Goal: Download file/media

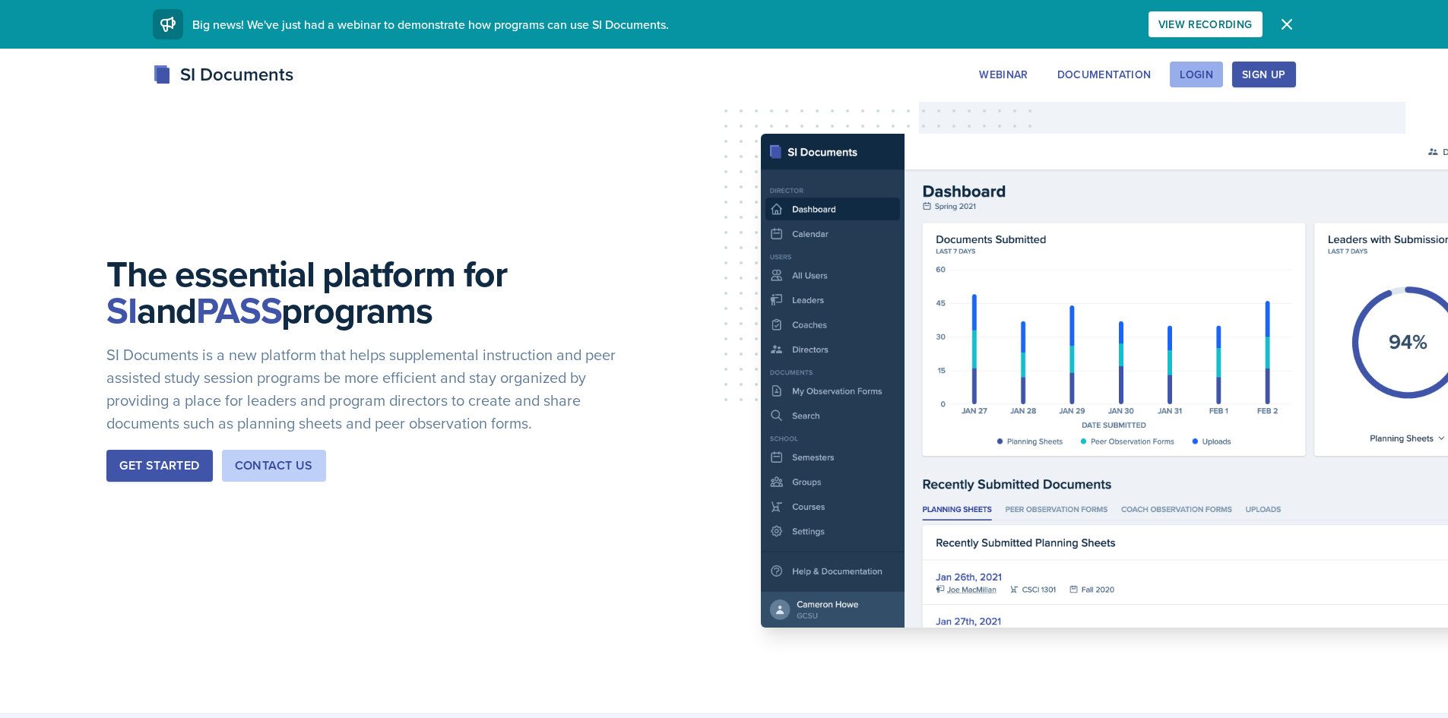
click at [1199, 65] on button "Login" at bounding box center [1196, 75] width 53 height 26
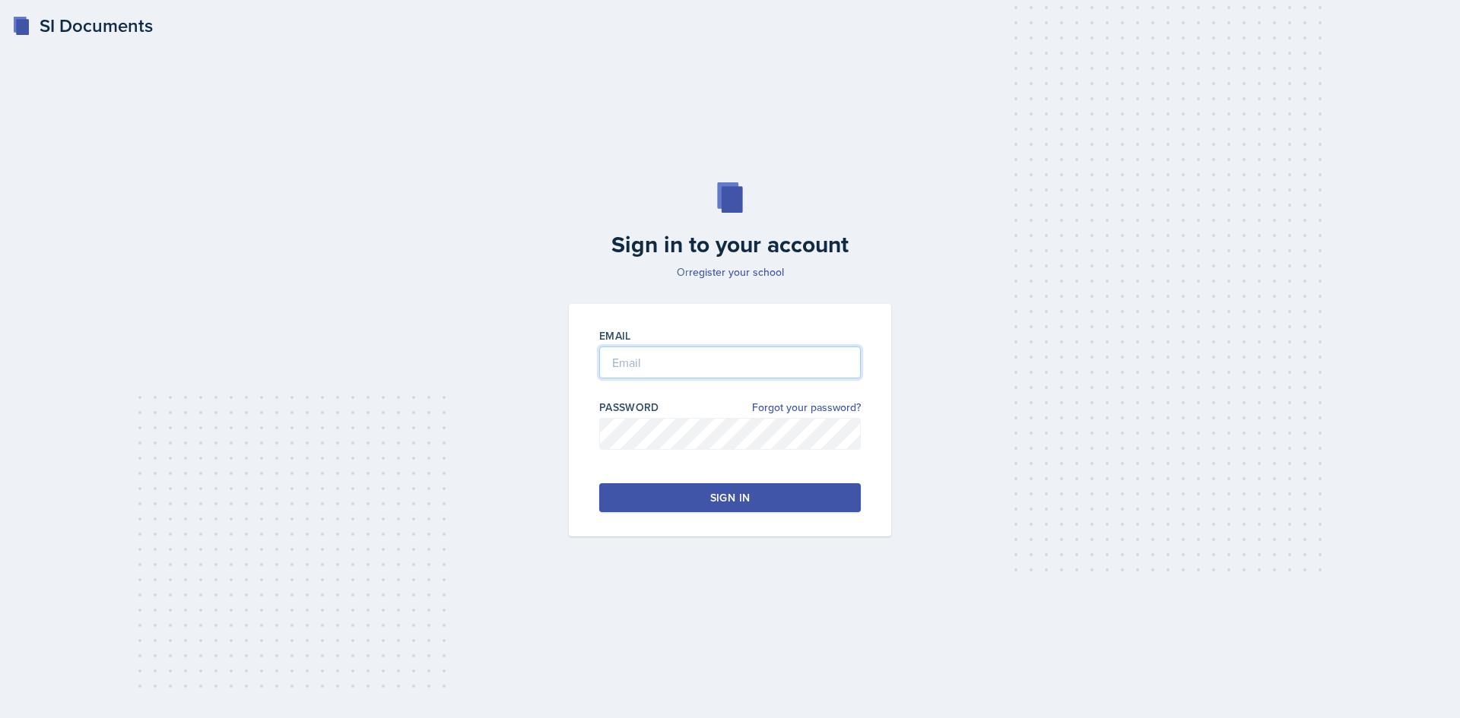
click at [604, 368] on input "email" at bounding box center [730, 363] width 262 height 32
type input "[EMAIL_ADDRESS][DOMAIN_NAME]"
click at [727, 450] on div at bounding box center [730, 457] width 262 height 15
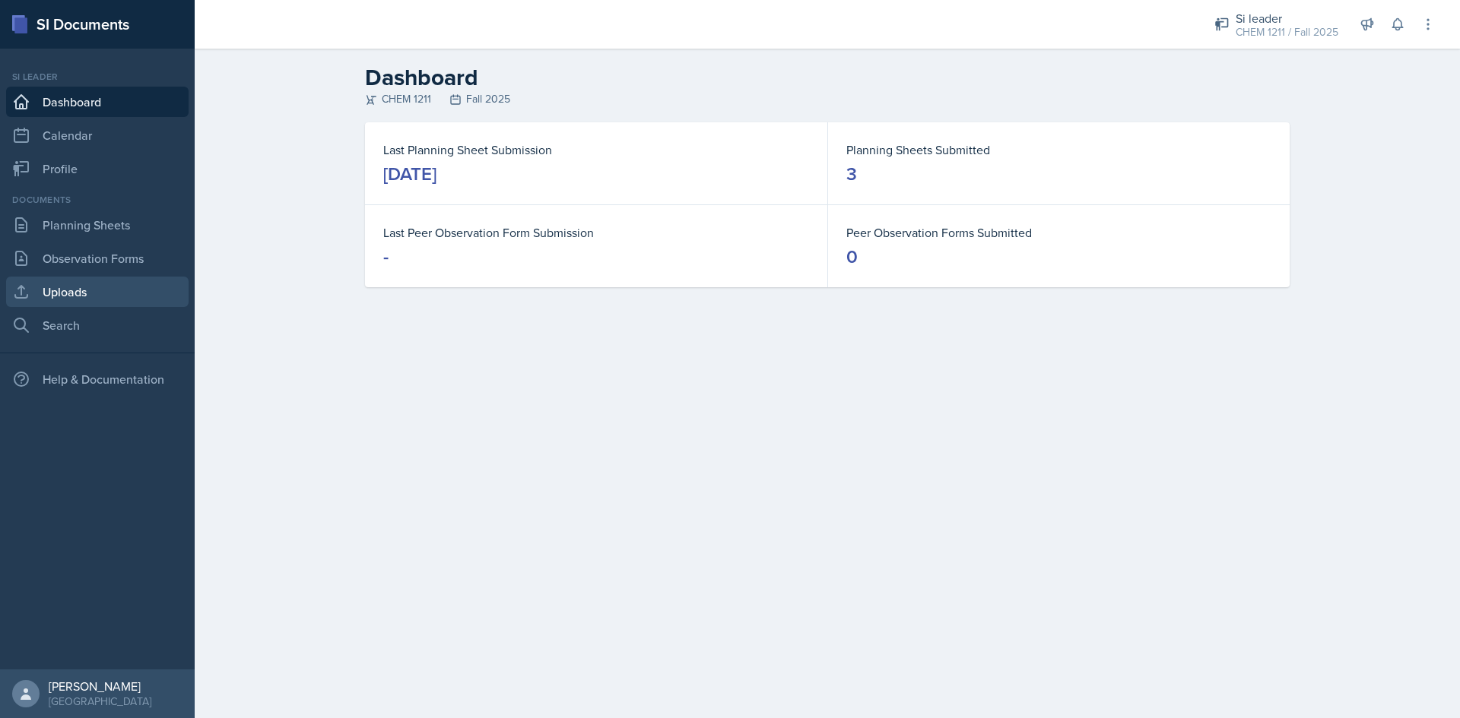
click at [78, 282] on link "Uploads" at bounding box center [97, 292] width 182 height 30
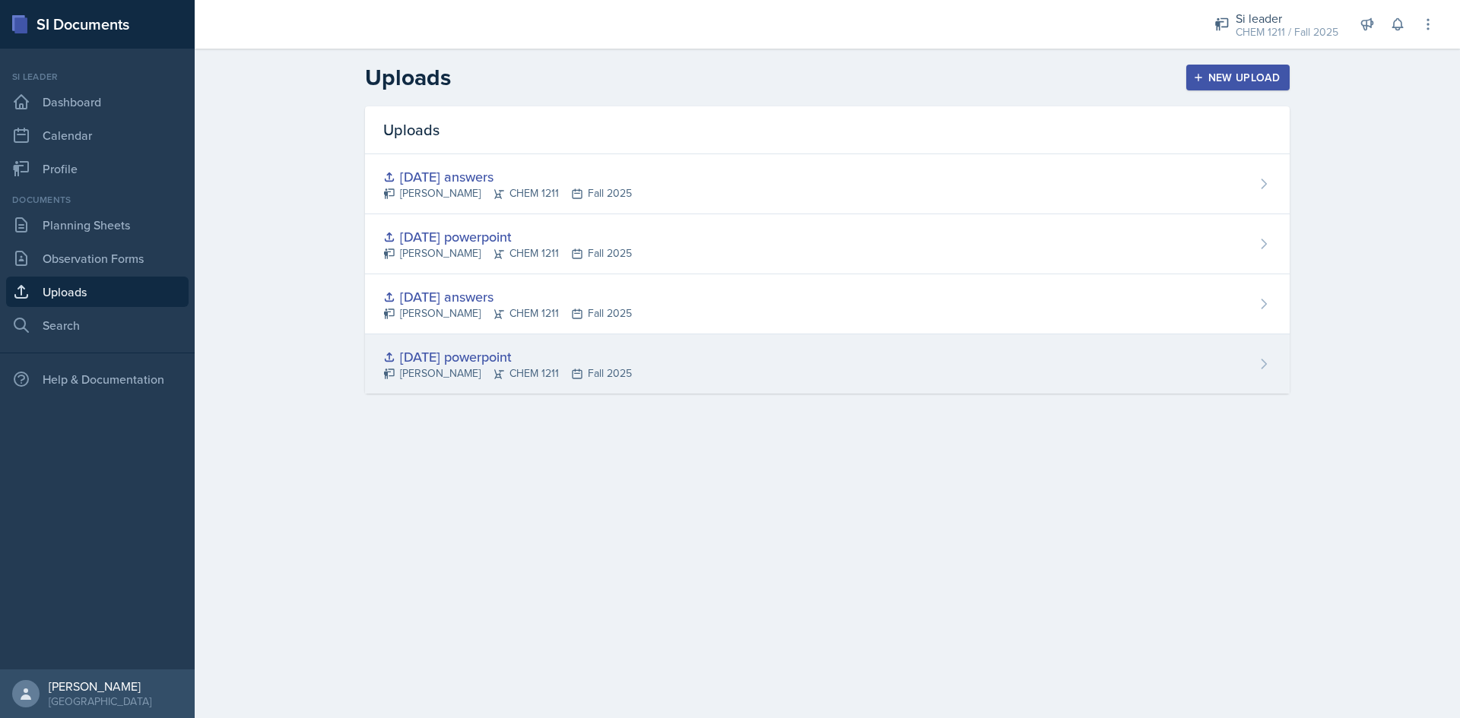
click at [532, 350] on div "[DATE] powerpoint" at bounding box center [507, 357] width 249 height 21
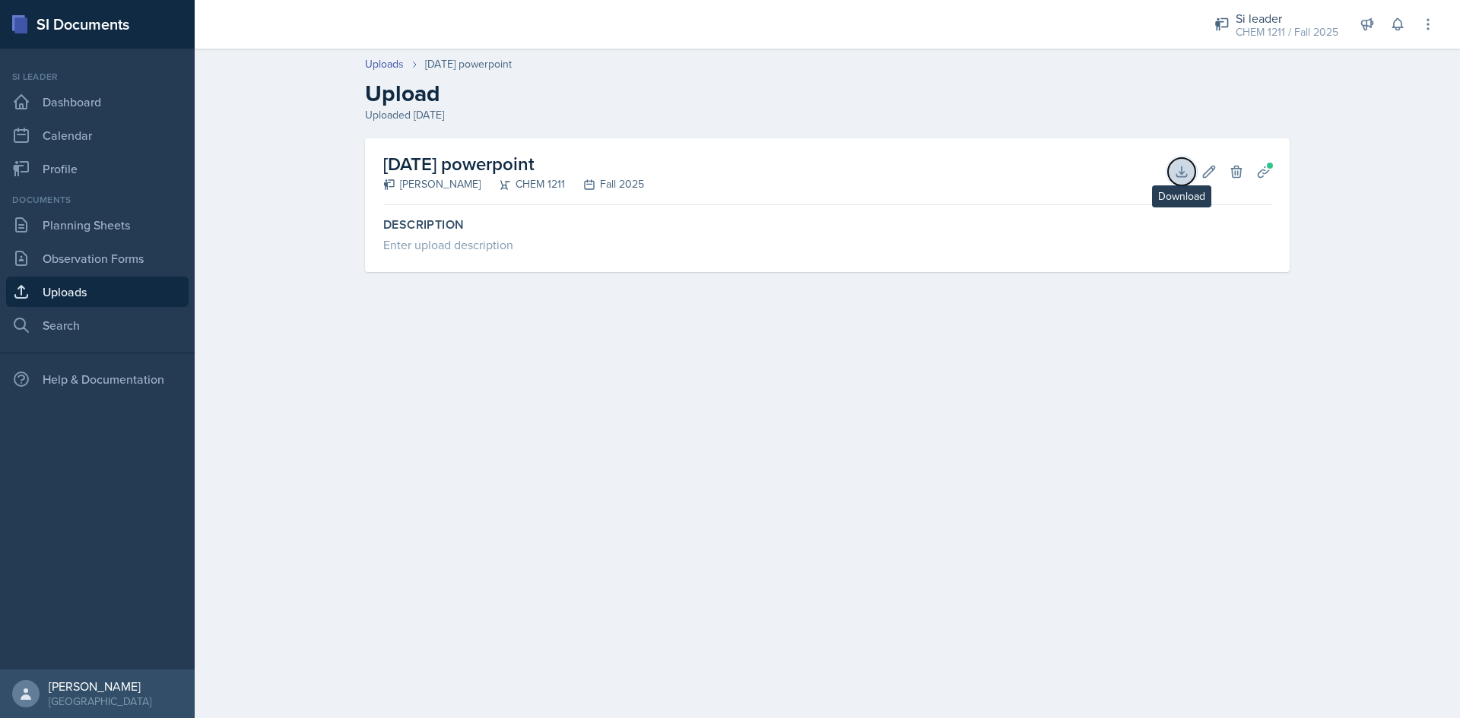
click at [1187, 169] on icon at bounding box center [1181, 171] width 15 height 15
